Goal: Task Accomplishment & Management: Use online tool/utility

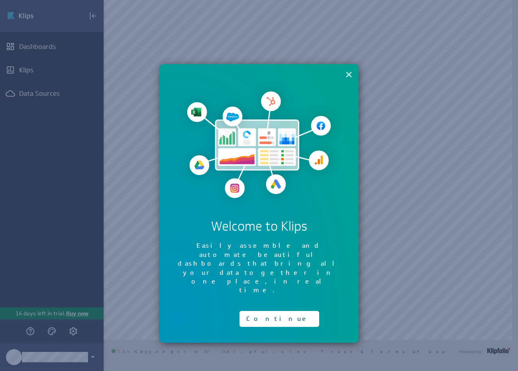
click at [348, 75] on button "×" at bounding box center [349, 74] width 8 height 16
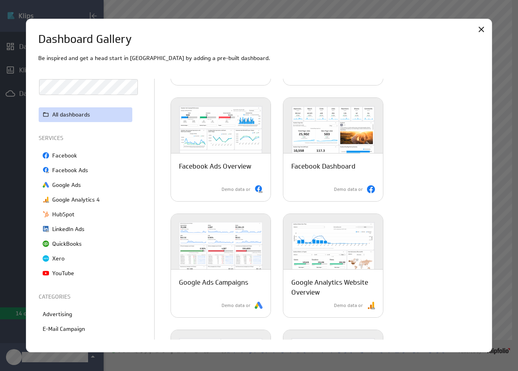
scroll to position [141, 0]
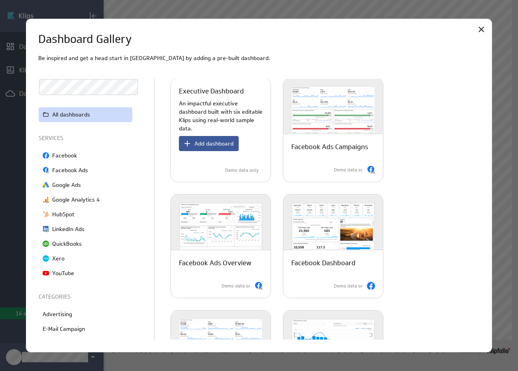
click at [201, 146] on span "Add dashboard" at bounding box center [213, 143] width 39 height 7
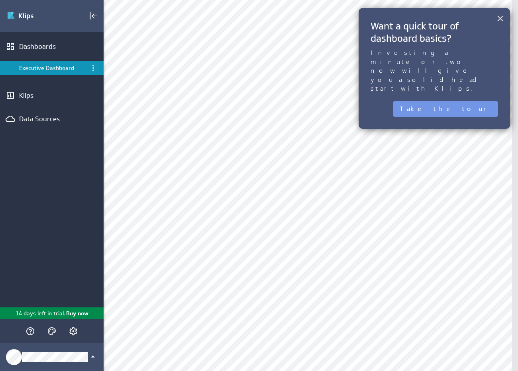
click at [499, 21] on button "×" at bounding box center [500, 18] width 8 height 16
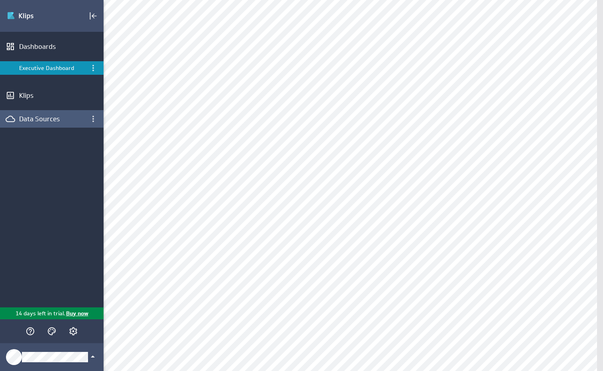
click at [33, 119] on div "Data Sources" at bounding box center [51, 119] width 65 height 9
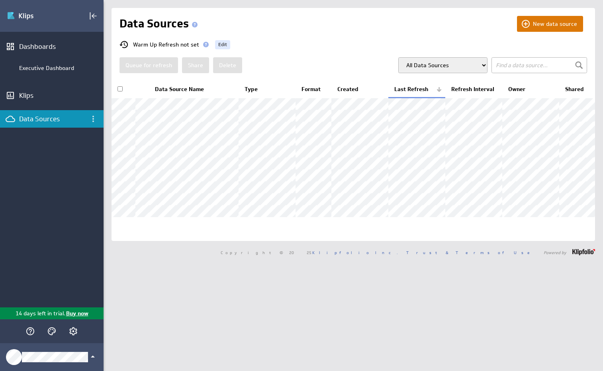
click at [531, 23] on button "New data source" at bounding box center [550, 24] width 66 height 16
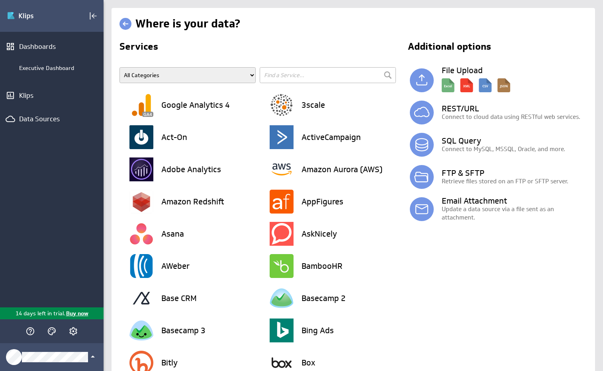
click at [286, 76] on input "text" at bounding box center [328, 75] width 136 height 16
type input "fa"
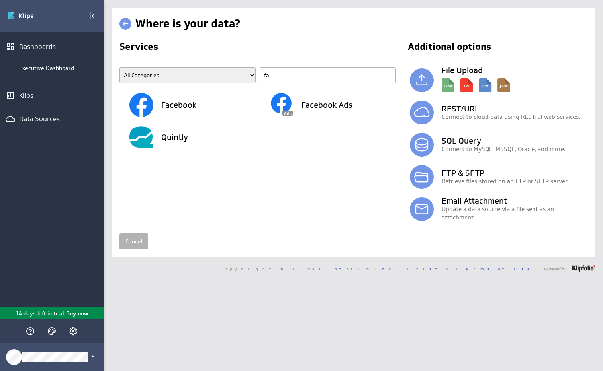
type input "fat"
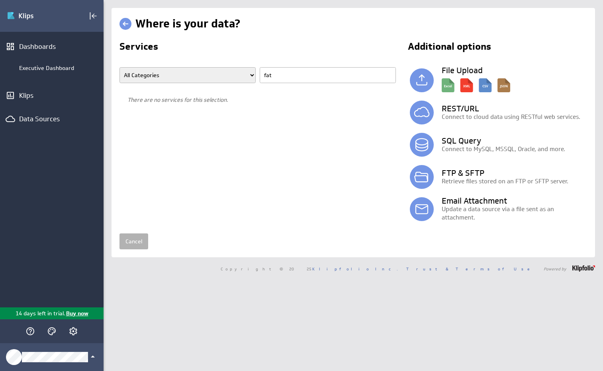
drag, startPoint x: 287, startPoint y: 76, endPoint x: 248, endPoint y: 77, distance: 38.6
click at [248, 77] on span "All Categories Advertising Cloud Storage Customer Support Data Store E-Mail Cam…" at bounding box center [259, 78] width 280 height 22
type input "qbo"
drag, startPoint x: 290, startPoint y: 78, endPoint x: 221, endPoint y: 82, distance: 69.0
click at [221, 82] on span "All Categories Advertising Cloud Storage Customer Support Data Store E-Mail Cam…" at bounding box center [259, 78] width 280 height 22
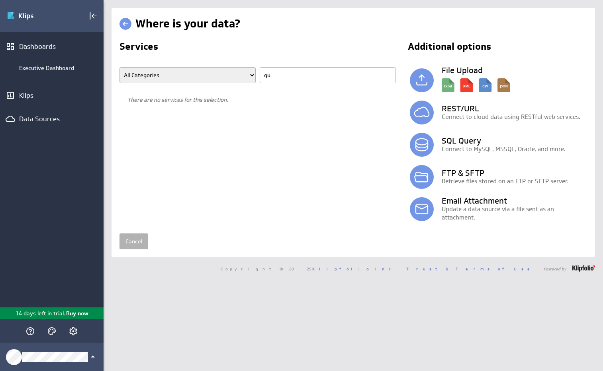
type input "qui"
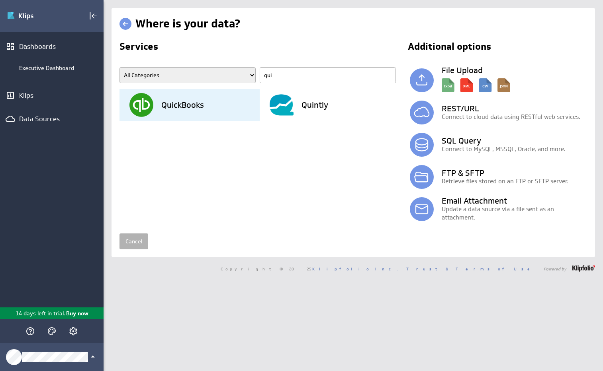
click at [157, 108] on div "QuickBooks" at bounding box center [194, 105] width 130 height 32
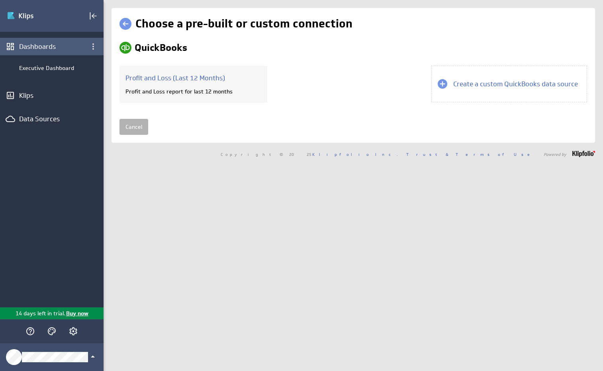
click at [51, 49] on div "Dashboards" at bounding box center [51, 46] width 65 height 9
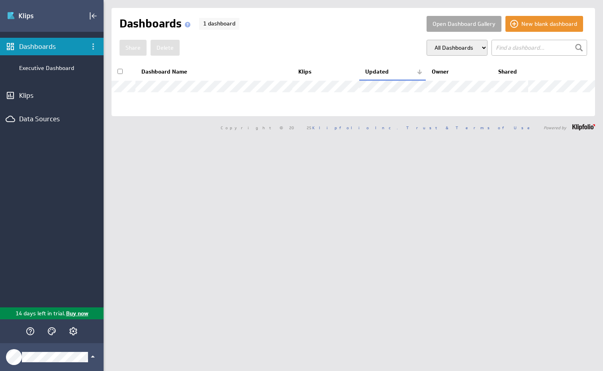
click at [466, 26] on button "Open Dashboard Gallery" at bounding box center [463, 24] width 75 height 16
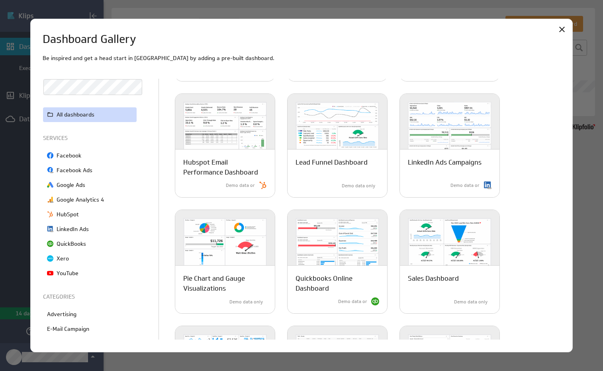
scroll to position [357, 0]
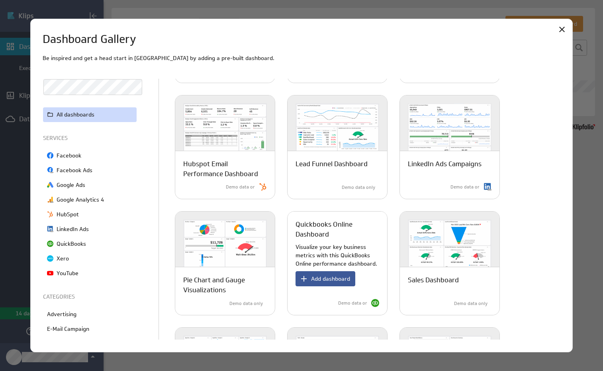
click at [311, 277] on span "Add dashboard" at bounding box center [330, 278] width 39 height 7
